Goal: Task Accomplishment & Management: Use online tool/utility

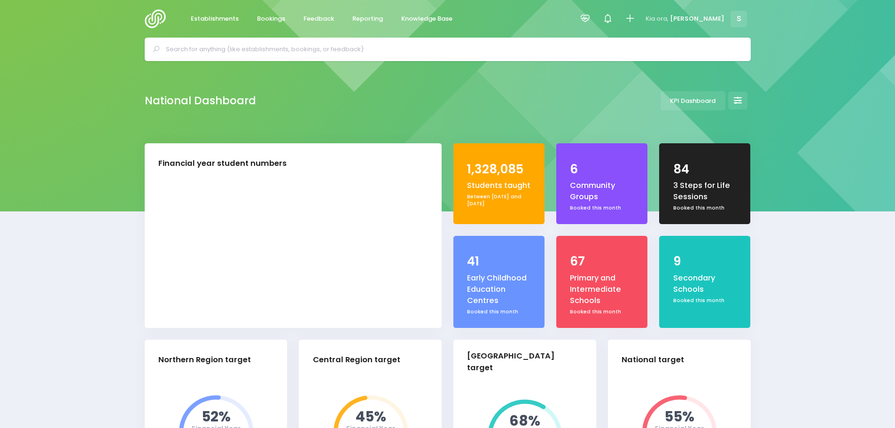
select select "5"
click at [314, 24] on link "Feedback" at bounding box center [319, 19] width 46 height 18
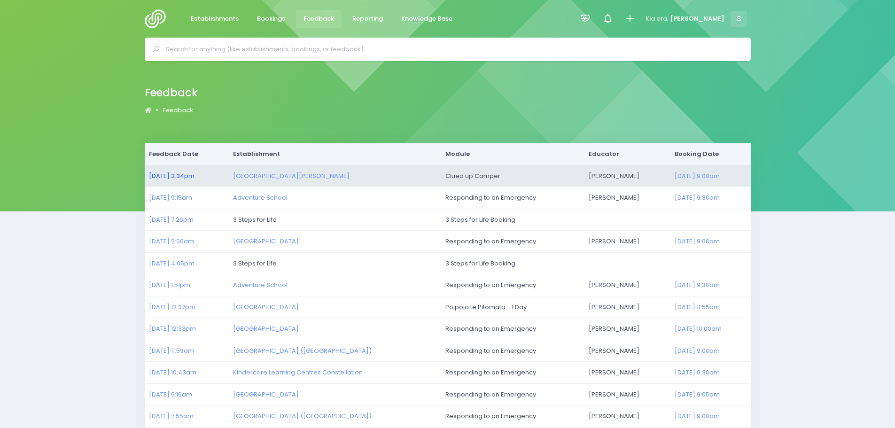
click at [172, 177] on link "29/08/2025 2:34pm" at bounding box center [172, 176] width 46 height 9
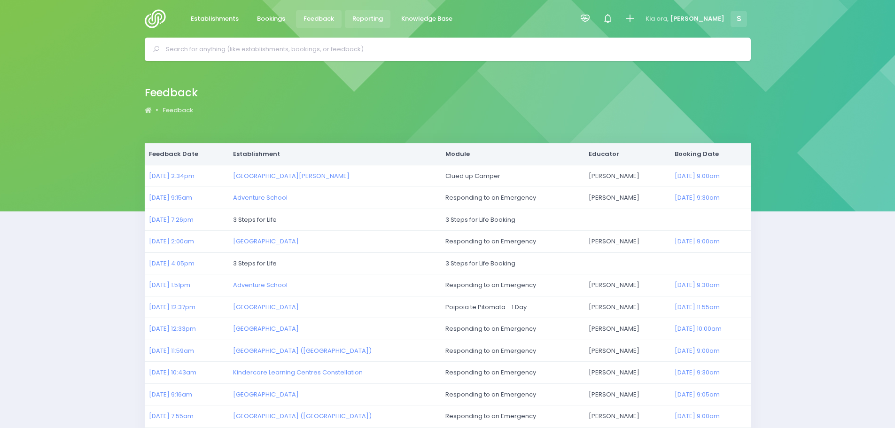
drag, startPoint x: 362, startPoint y: 17, endPoint x: 367, endPoint y: 19, distance: 5.7
click at [363, 17] on span "Reporting" at bounding box center [367, 18] width 31 height 9
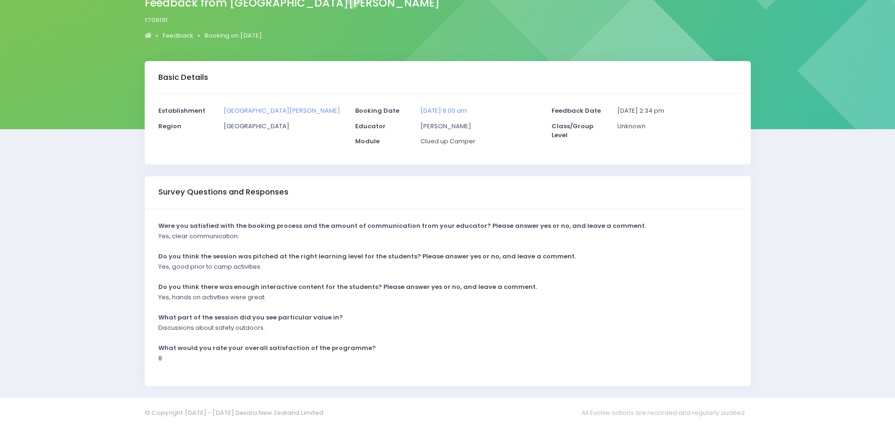
scroll to position [83, 0]
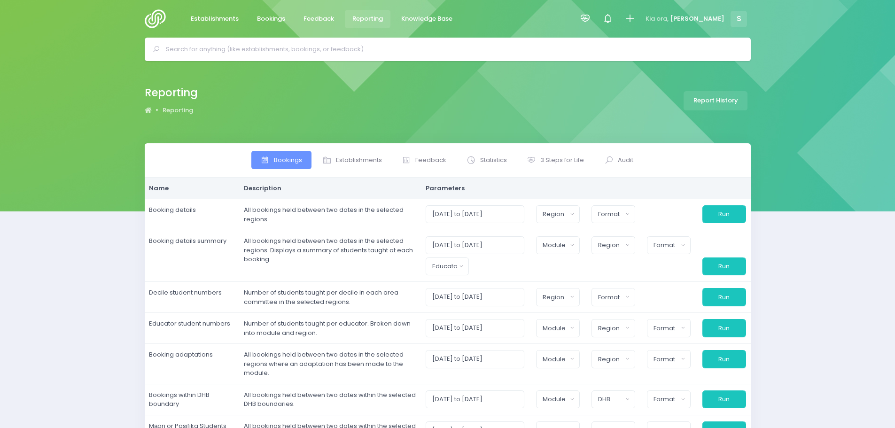
select select
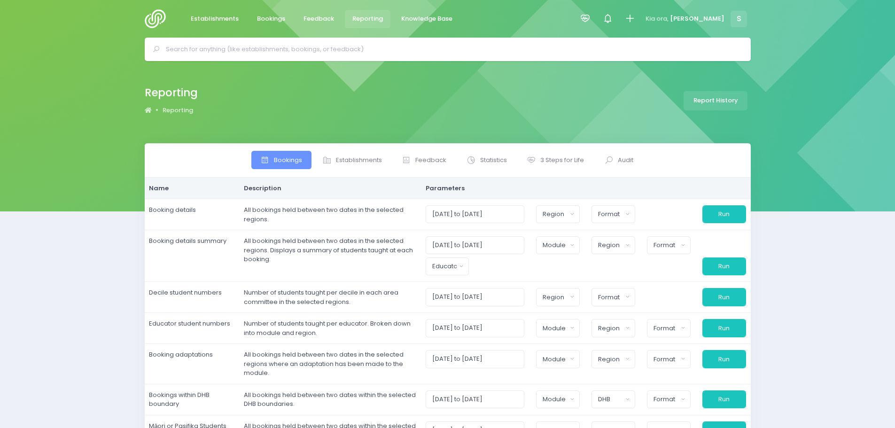
select select
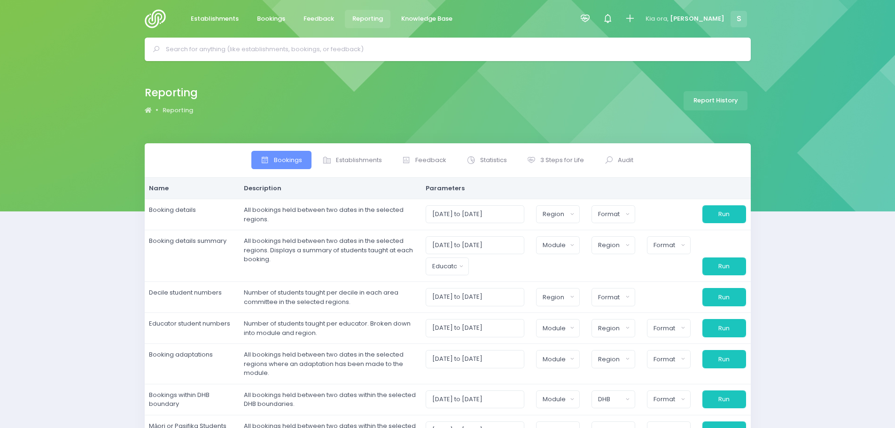
select select
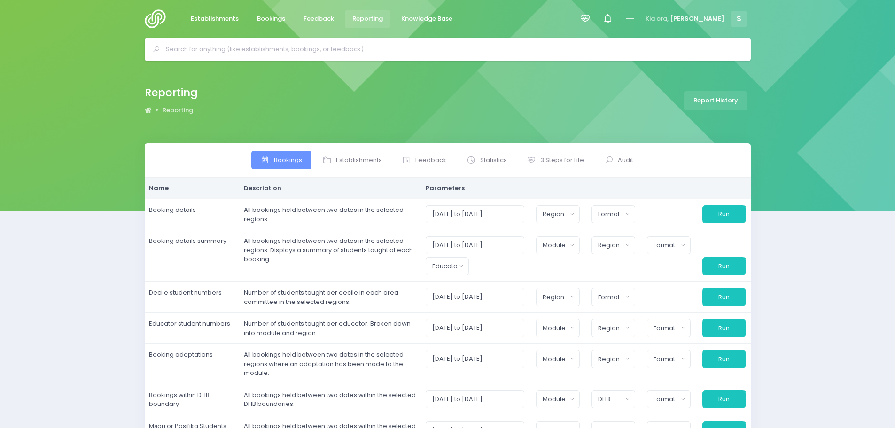
select select
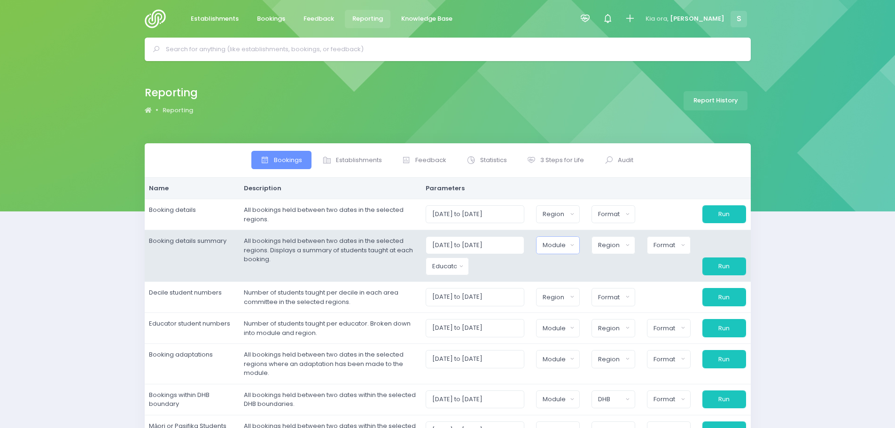
click at [552, 250] on div "Module" at bounding box center [555, 245] width 24 height 9
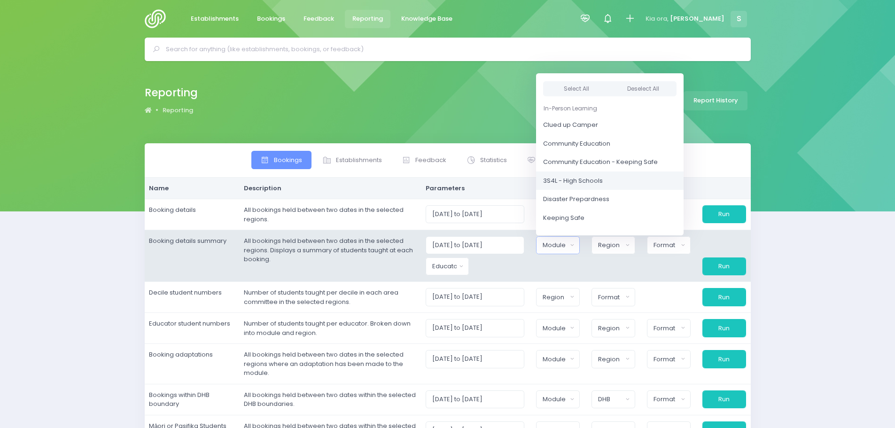
click at [587, 177] on span "3S4L - High Schools" at bounding box center [573, 180] width 60 height 9
select select "3S4L - High Schools"
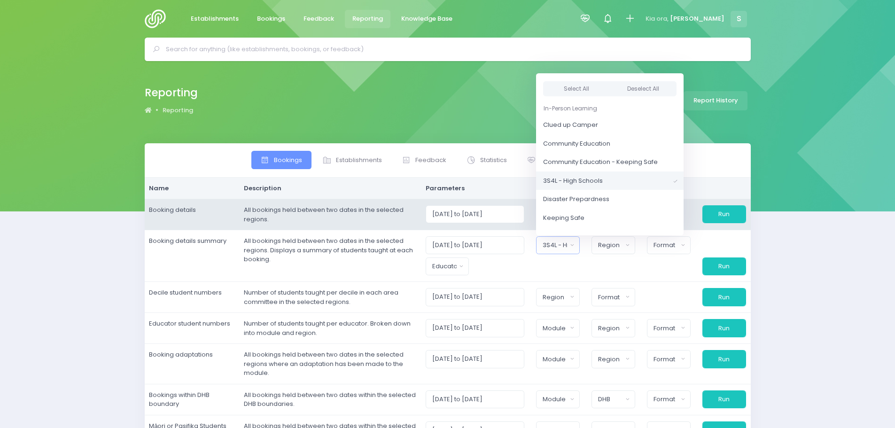
scroll to position [31, 0]
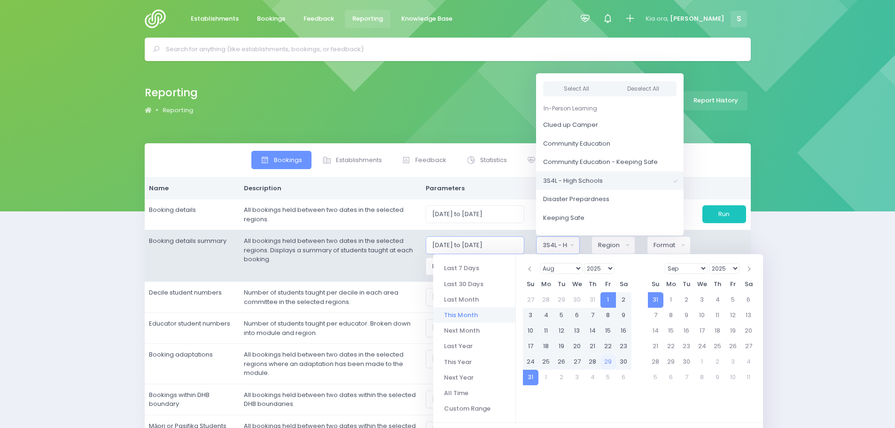
click at [456, 243] on input "[DATE] to [DATE]" at bounding box center [475, 245] width 99 height 18
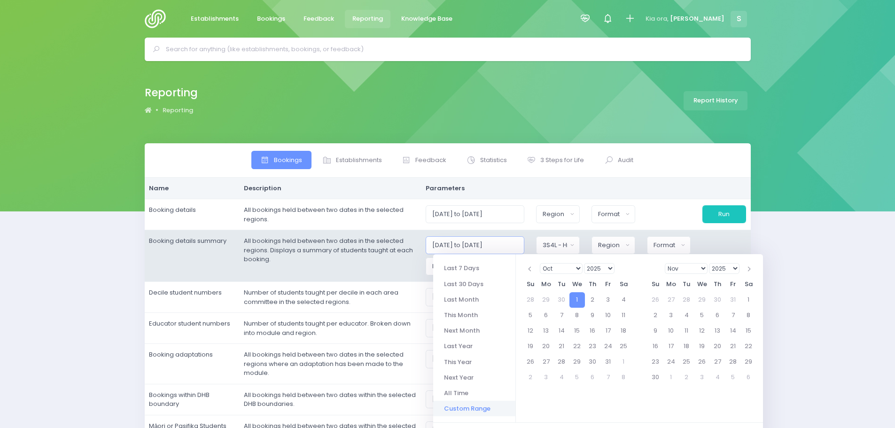
click at [497, 247] on input "[DATE] to [DATE]" at bounding box center [475, 245] width 99 height 18
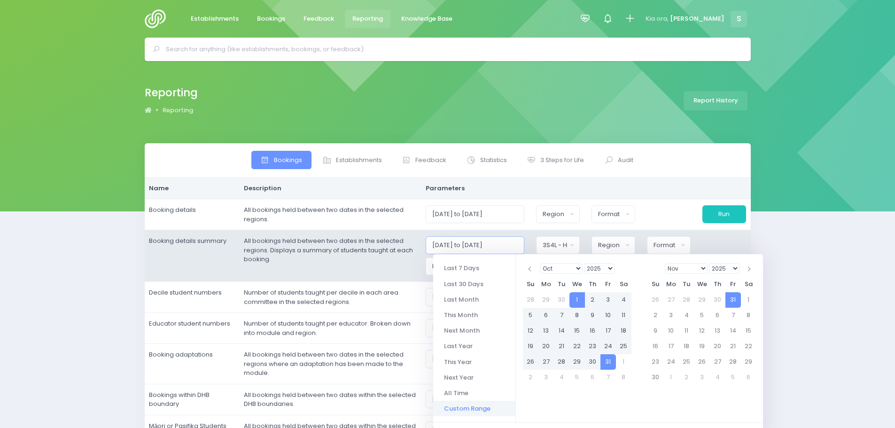
type input "[DATE] to [DATE]"
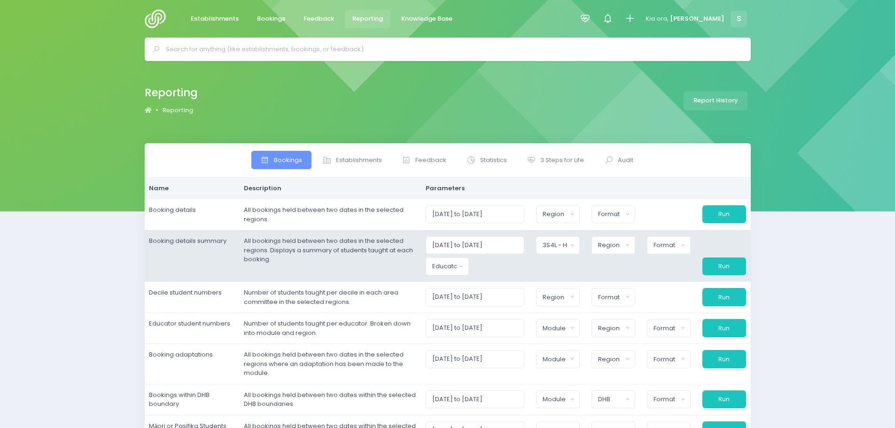
click at [402, 272] on td "All bookings held between two dates in the selected regions. Displays a summary…" at bounding box center [330, 256] width 182 height 52
click at [623, 245] on div "Region" at bounding box center [610, 245] width 24 height 9
click at [622, 267] on button "Select All" at bounding box center [620, 271] width 43 height 16
select select "Northern"
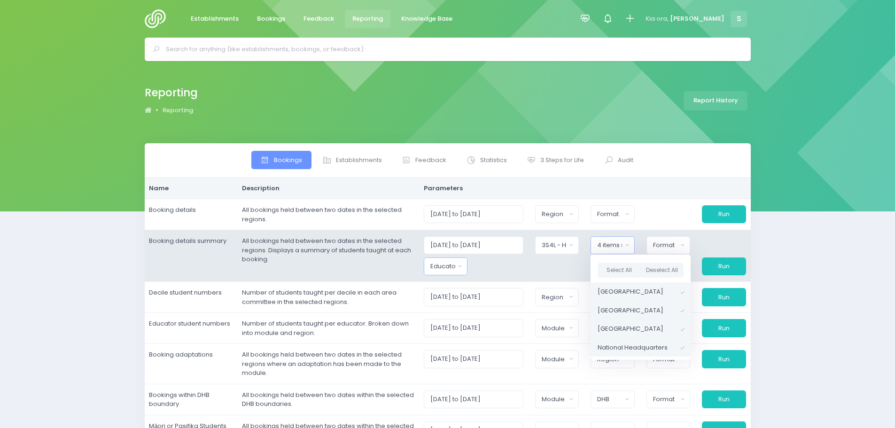
click at [433, 263] on button "Educator" at bounding box center [446, 267] width 44 height 18
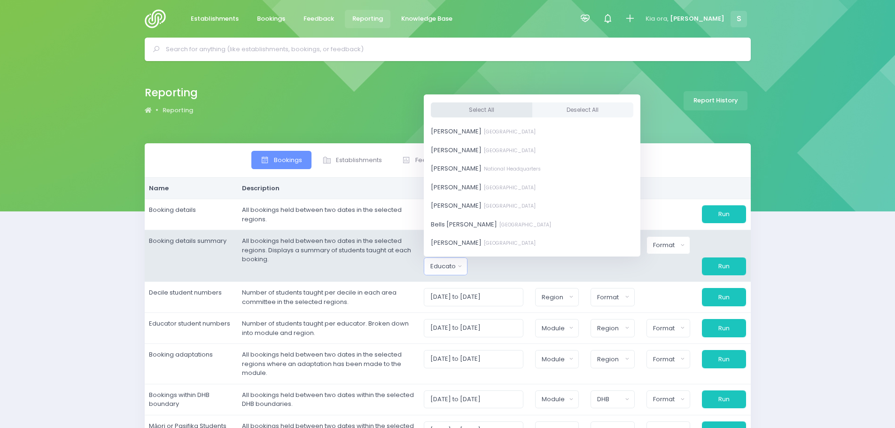
click at [476, 108] on button "Select All" at bounding box center [482, 110] width 102 height 16
select select "381987"
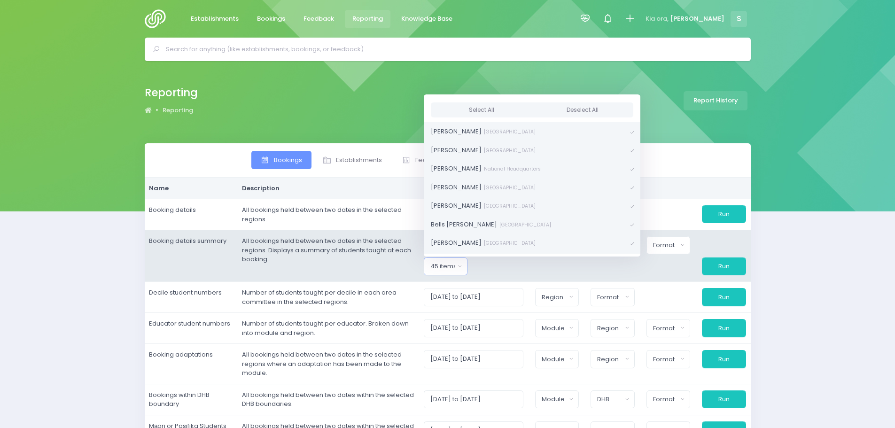
drag, startPoint x: 578, startPoint y: 279, endPoint x: 674, endPoint y: 263, distance: 97.1
click at [579, 279] on td "[DATE] to [DATE] Clued up Camper Community Education Community Education - Keep…" at bounding box center [585, 256] width 332 height 52
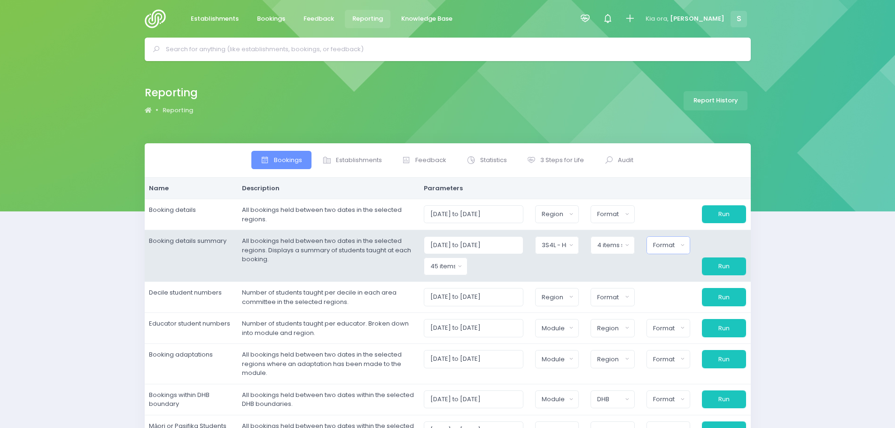
click at [678, 244] on div "Format" at bounding box center [665, 245] width 25 height 9
click at [672, 285] on span "Excel Spreadsheet" at bounding box center [682, 285] width 57 height 9
select select "excel"
click at [723, 268] on button "Run" at bounding box center [724, 267] width 45 height 18
